Goal: Task Accomplishment & Management: Manage account settings

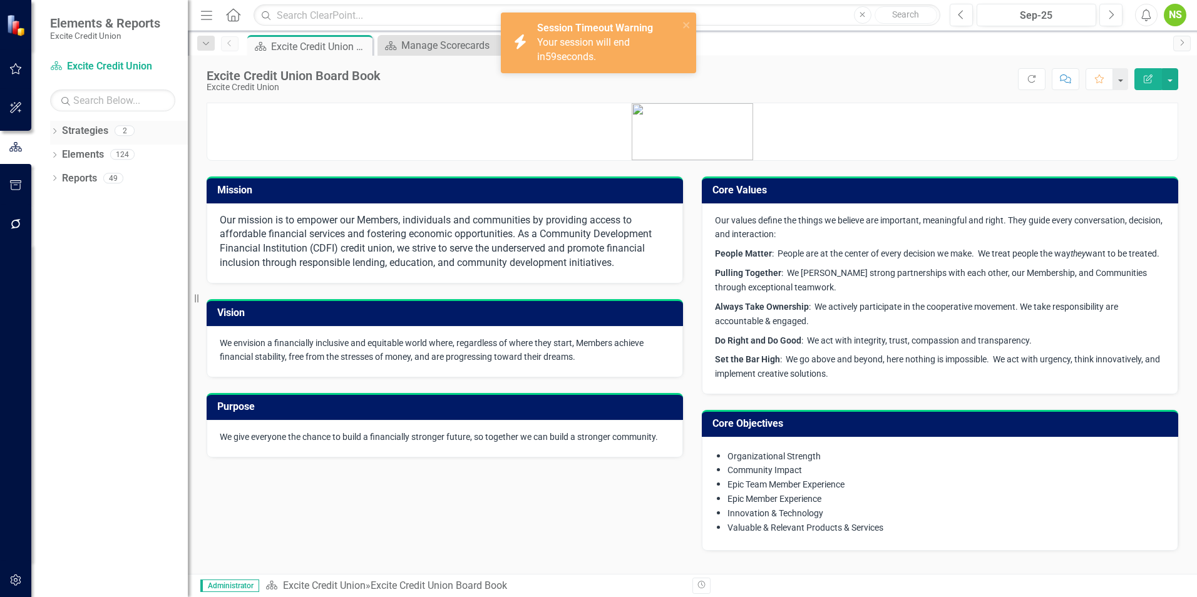
click at [89, 128] on link "Strategies" at bounding box center [85, 131] width 46 height 14
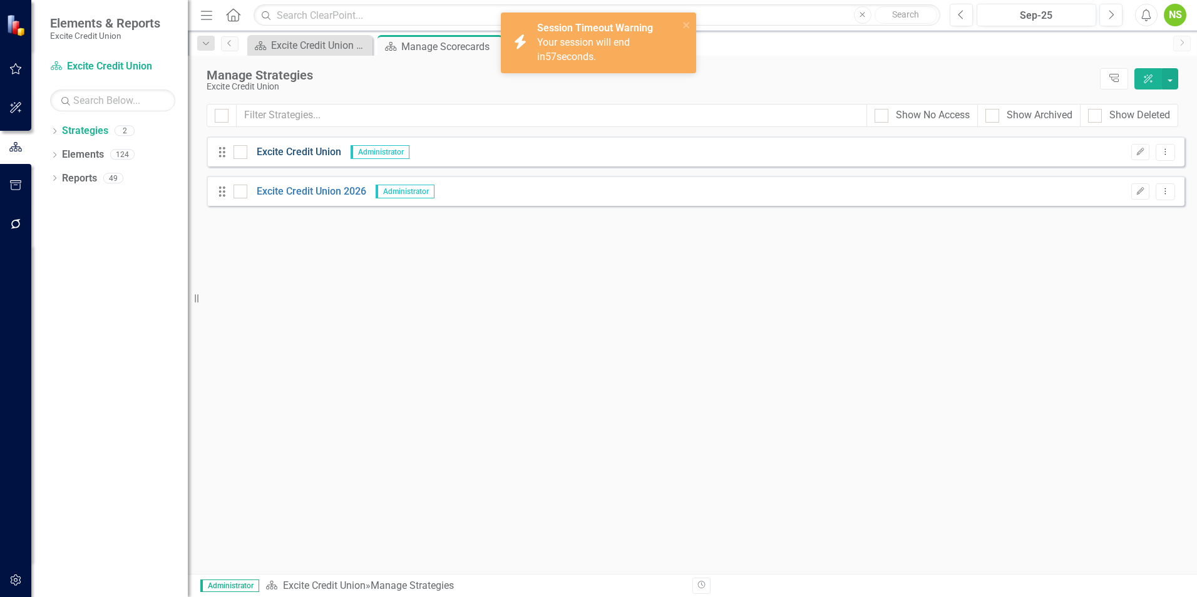
click at [297, 150] on link "Excite Credit Union" at bounding box center [294, 152] width 94 height 14
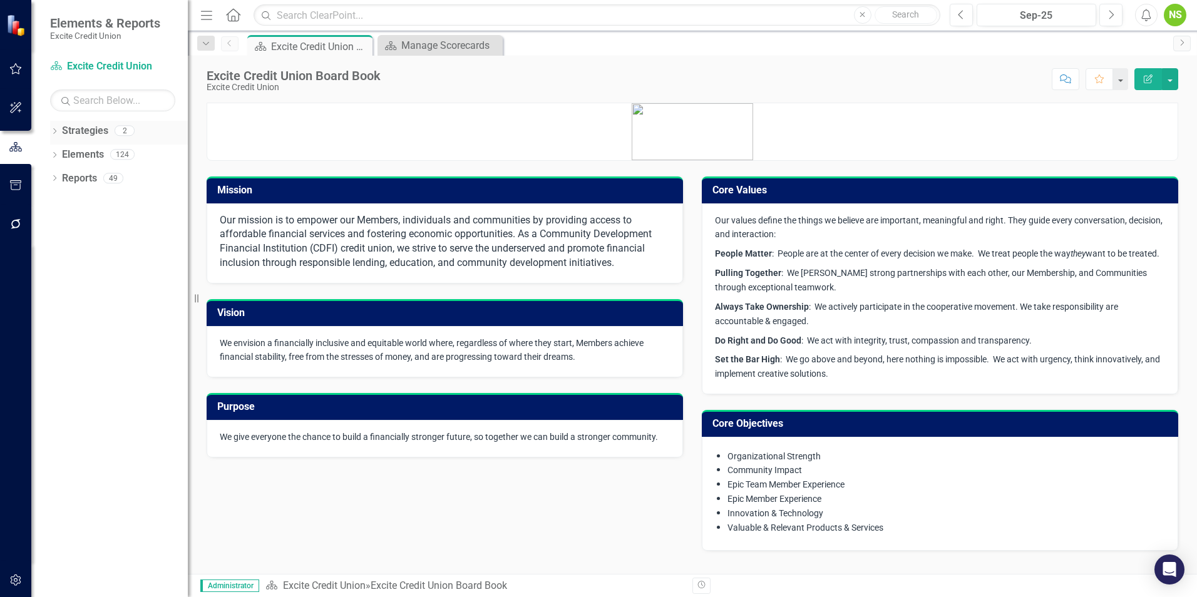
click at [66, 129] on link "Strategies" at bounding box center [85, 131] width 46 height 14
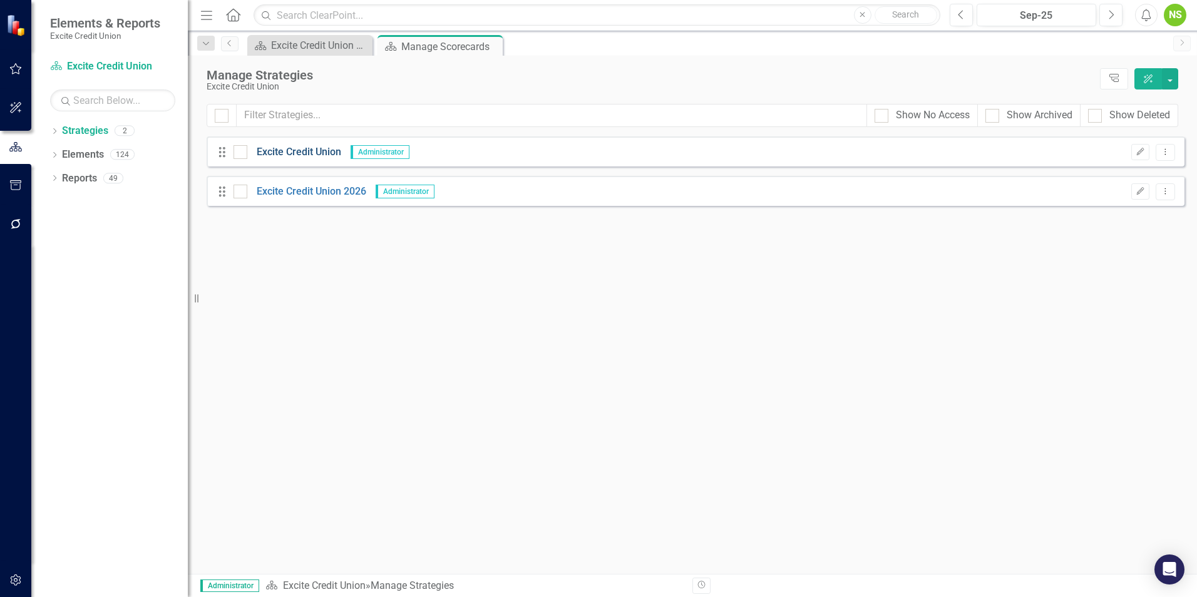
click at [296, 157] on link "Excite Credit Union" at bounding box center [294, 152] width 94 height 14
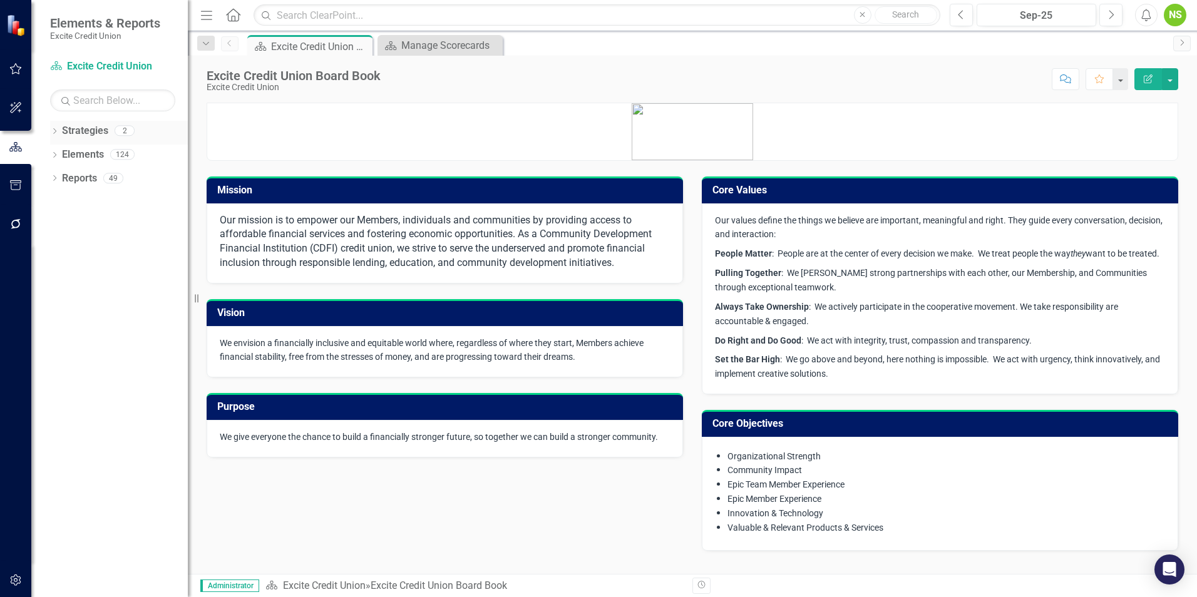
click at [54, 135] on icon "Dropdown" at bounding box center [54, 132] width 9 height 7
click at [55, 199] on div "Dropdown" at bounding box center [54, 204] width 9 height 11
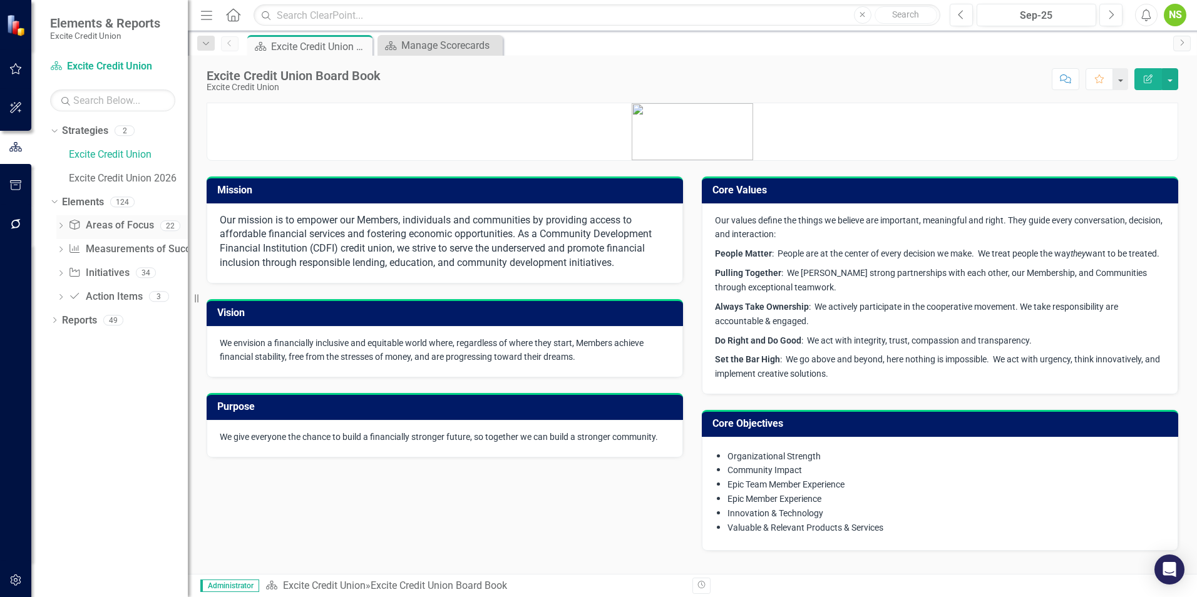
click at [59, 220] on div "Dropdown Area of Focus Areas of Focus 22" at bounding box center [122, 227] width 132 height 24
click at [106, 227] on link "Area of Focus Areas of Focus" at bounding box center [110, 226] width 85 height 14
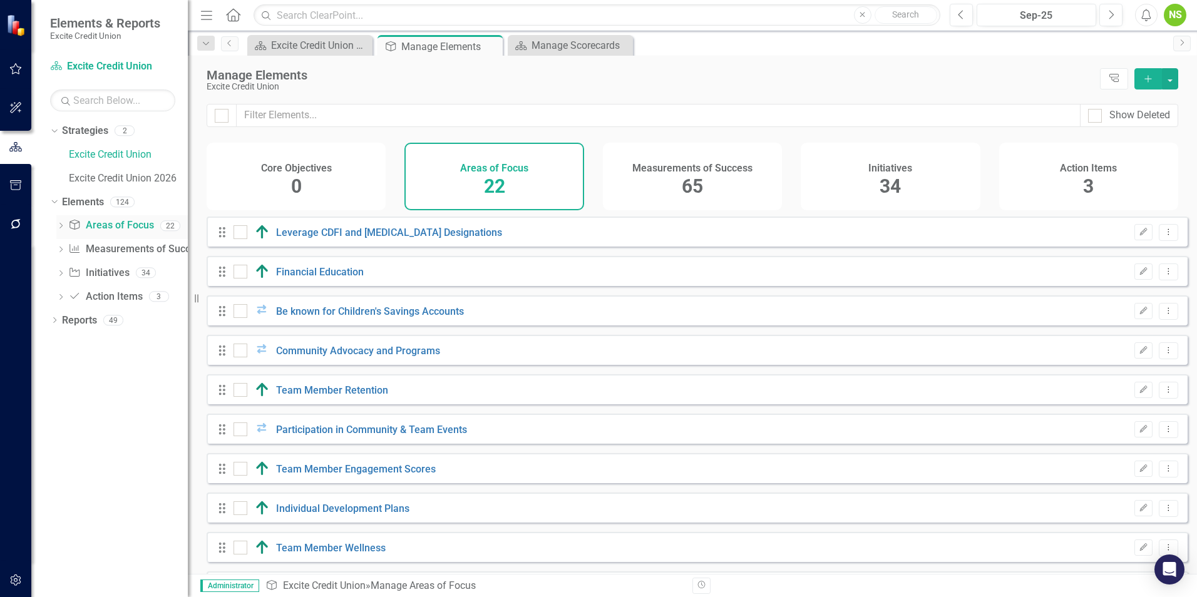
checkbox input "false"
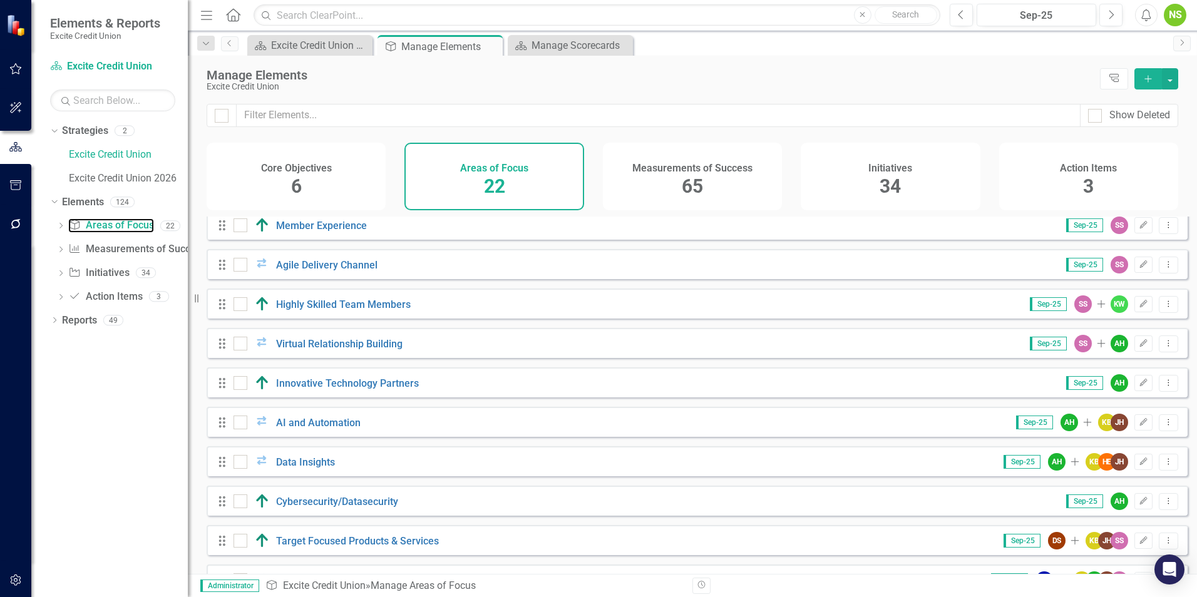
scroll to position [365, 0]
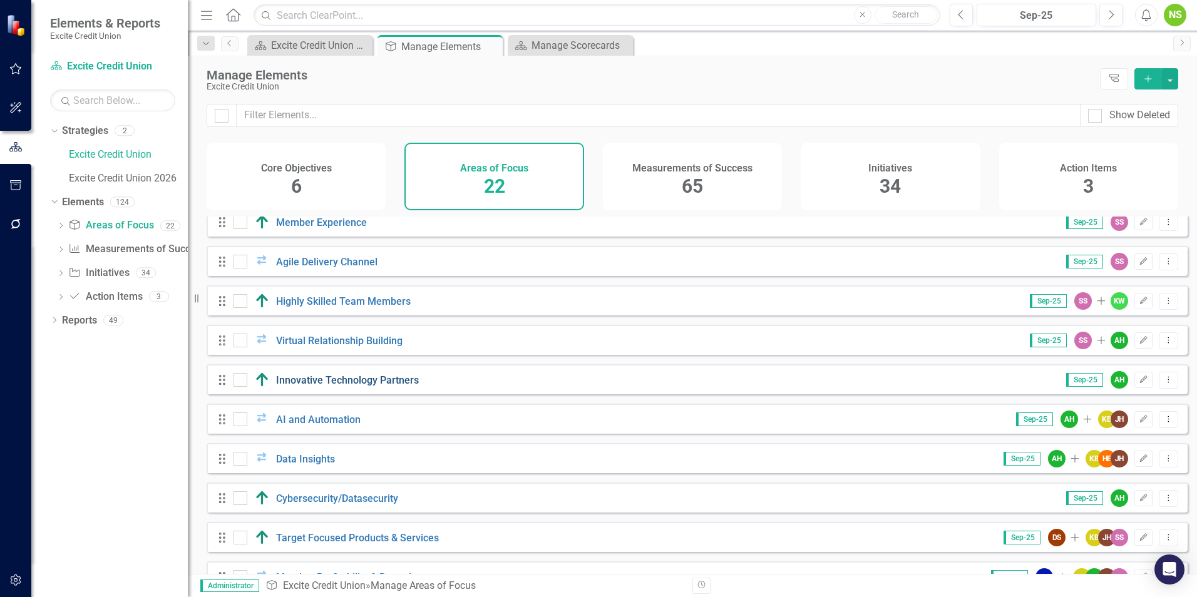
click at [405, 386] on link "Innovative Technology Partners" at bounding box center [347, 381] width 143 height 12
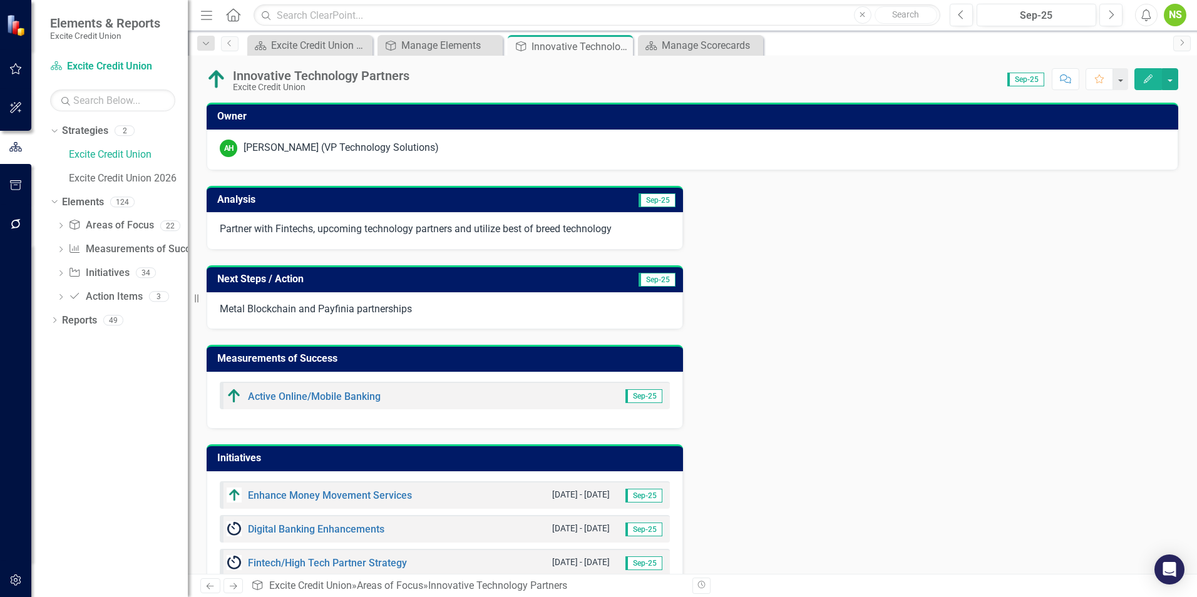
scroll to position [68, 0]
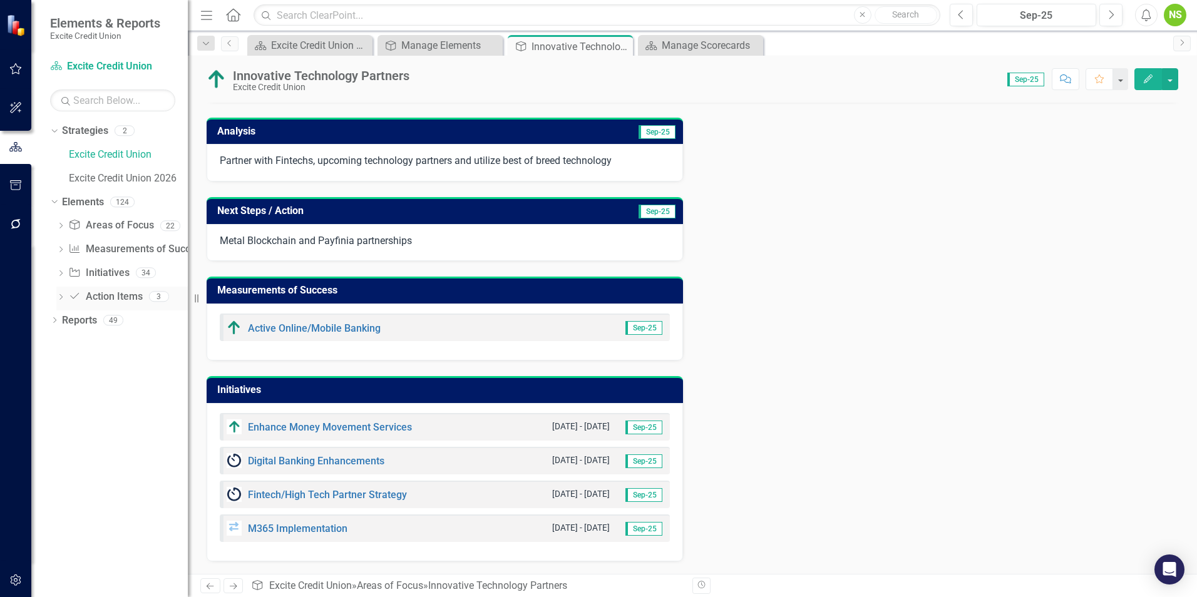
click at [58, 295] on icon "Dropdown" at bounding box center [60, 298] width 9 height 7
click at [139, 321] on div "MX Annual Recertification 2024" at bounding box center [138, 317] width 100 height 11
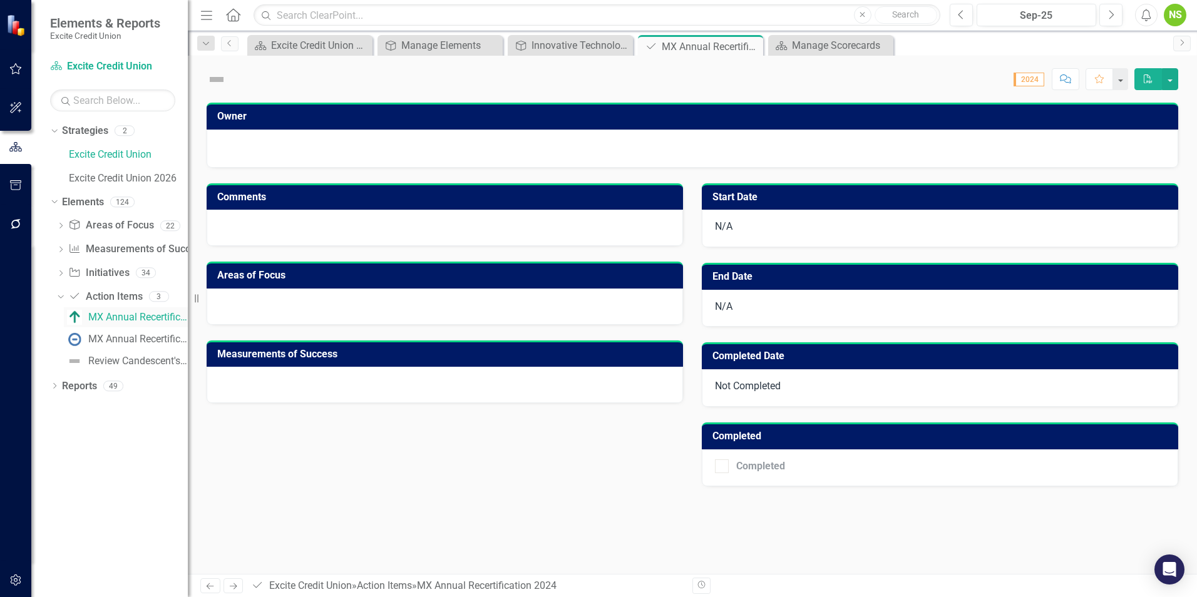
checkbox input "true"
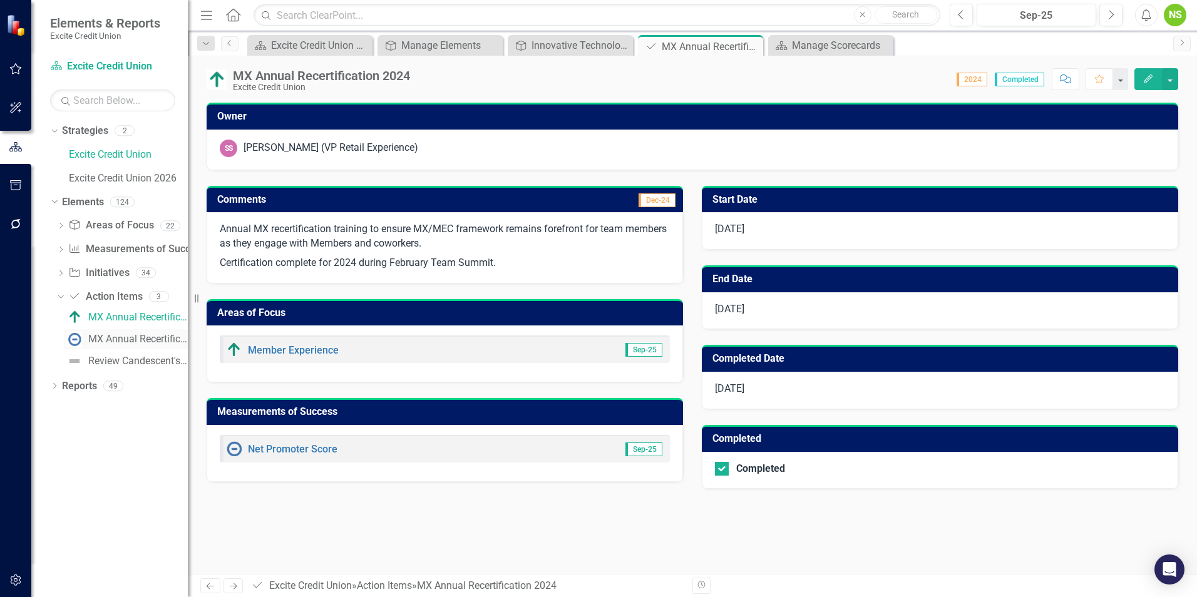
click at [129, 336] on div "MX Annual Recertification 2025" at bounding box center [138, 339] width 100 height 11
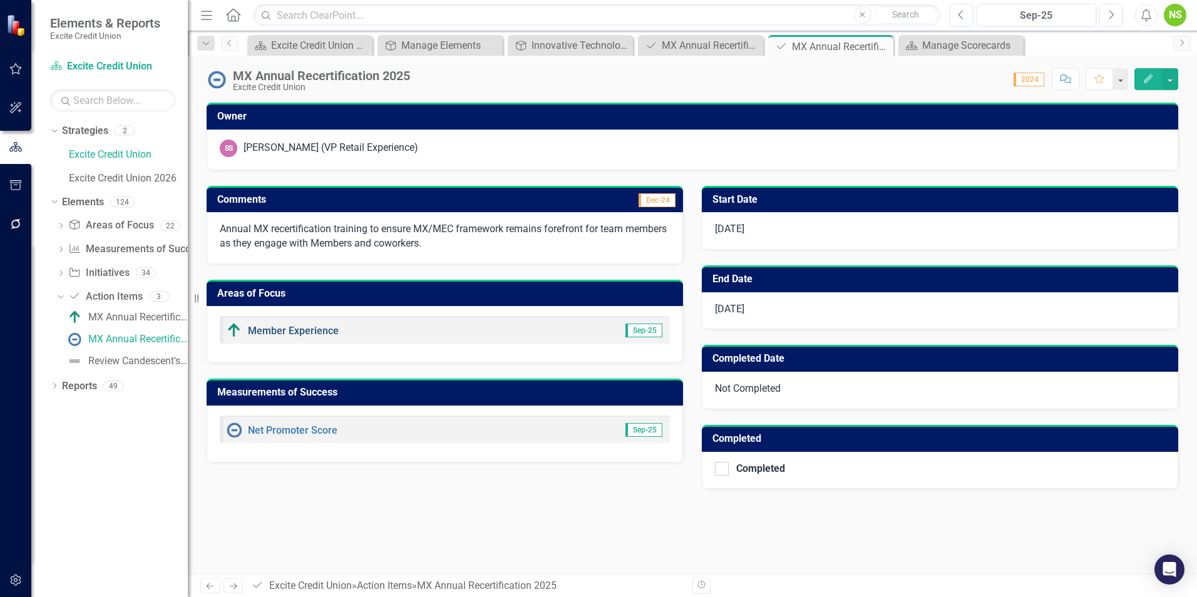
click at [255, 333] on link "Member Experience" at bounding box center [293, 331] width 91 height 12
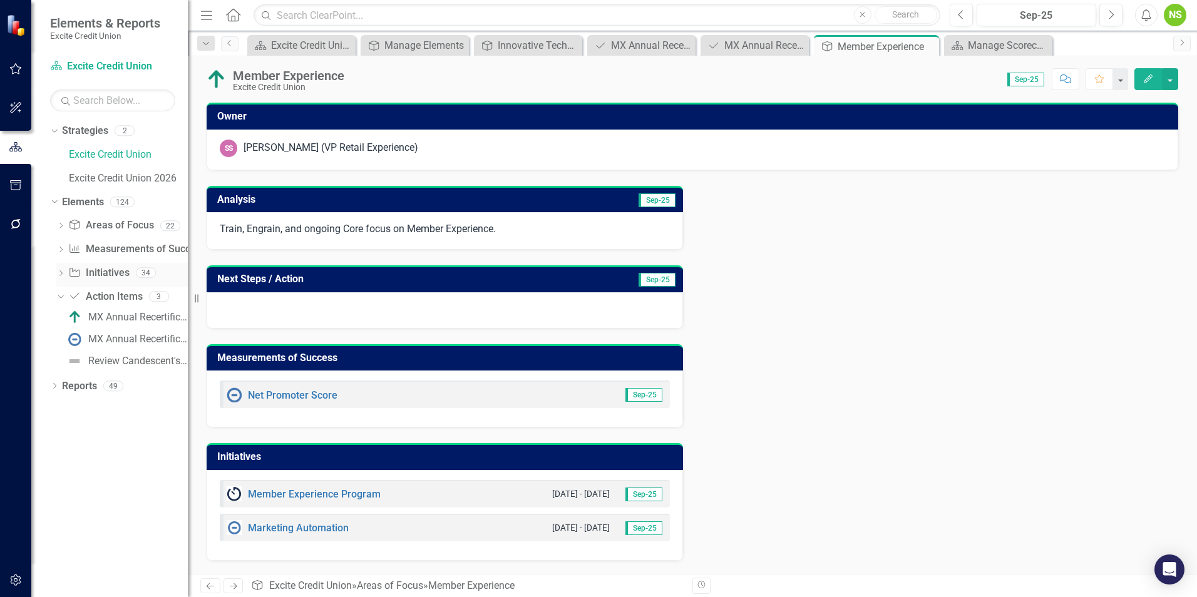
click at [103, 274] on link "Initiative Initiatives" at bounding box center [98, 273] width 61 height 14
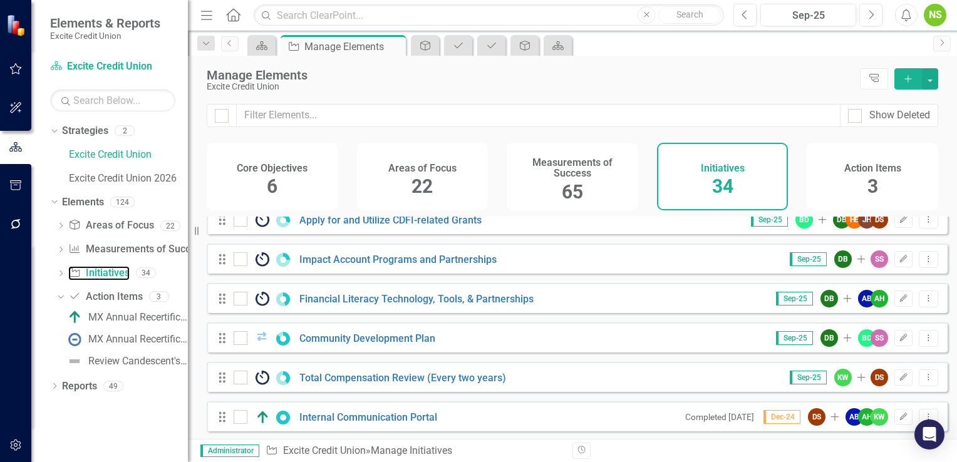
scroll to position [98, 0]
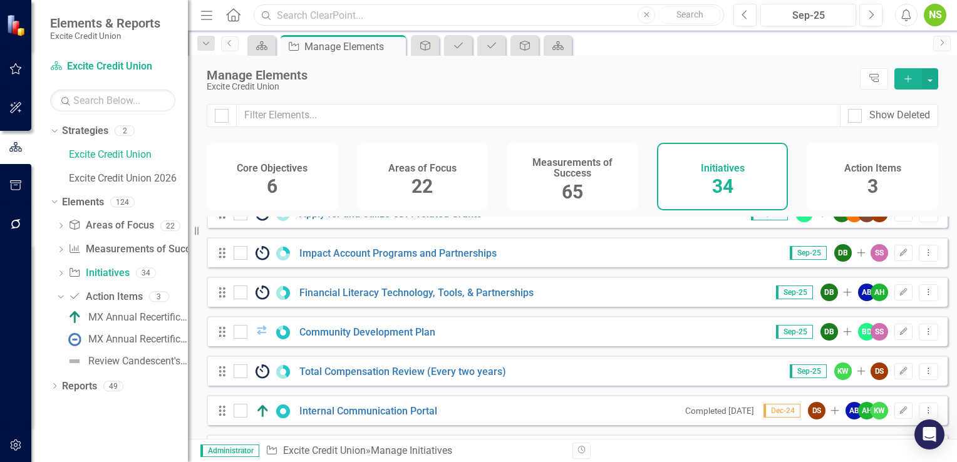
click at [331, 15] on input "text" at bounding box center [489, 15] width 470 height 22
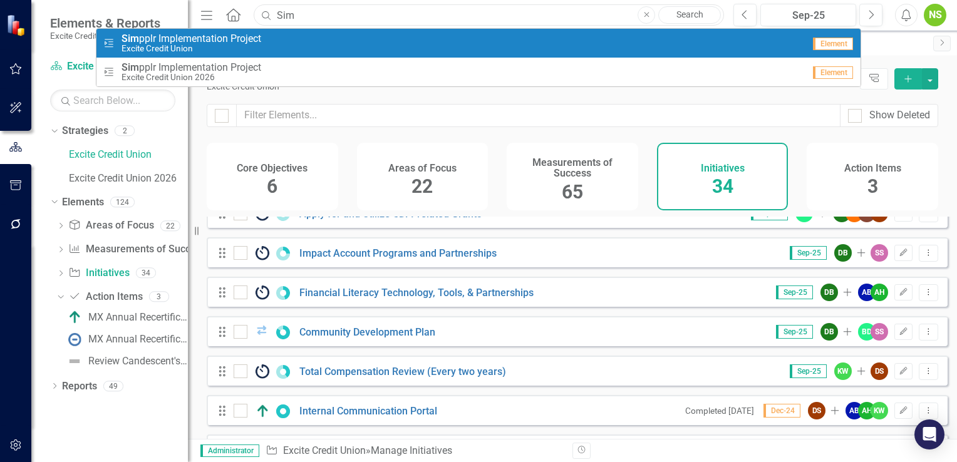
type input "Sim"
click at [180, 44] on small "Excite Credit Union" at bounding box center [191, 48] width 140 height 9
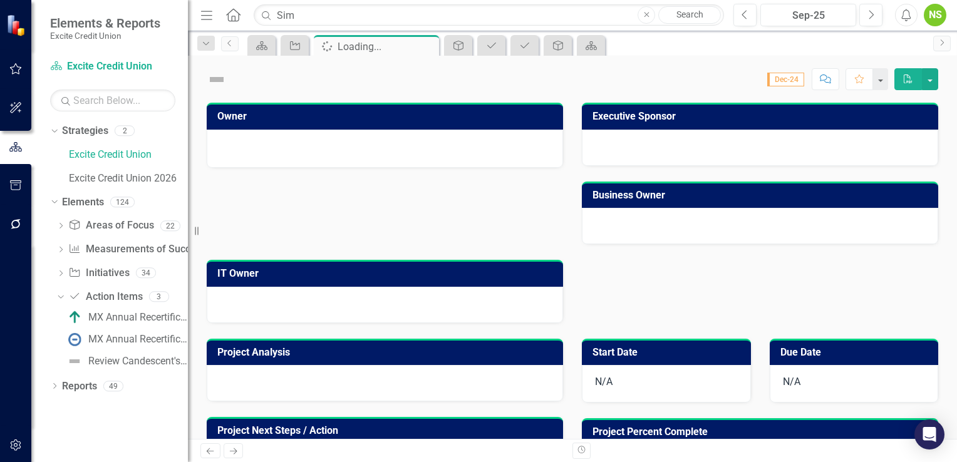
checkbox input "true"
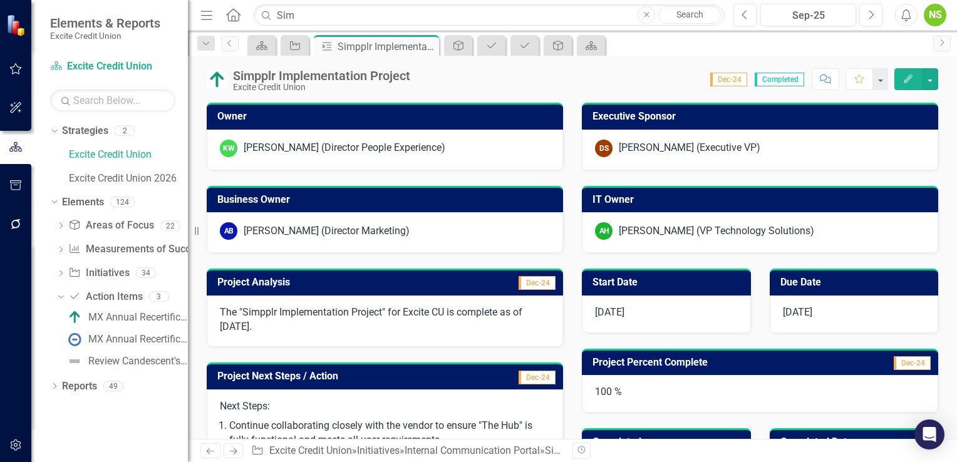
checkbox input "true"
